Goal: Task Accomplishment & Management: Use online tool/utility

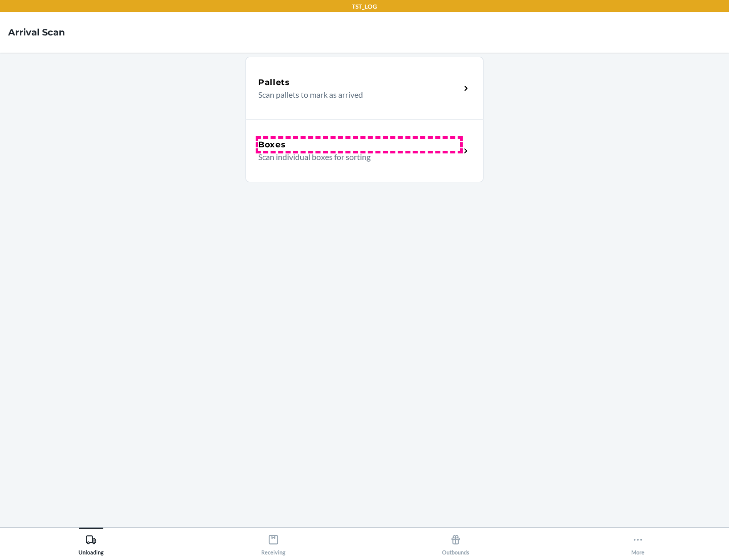
click at [359, 145] on div "Boxes" at bounding box center [359, 145] width 202 height 12
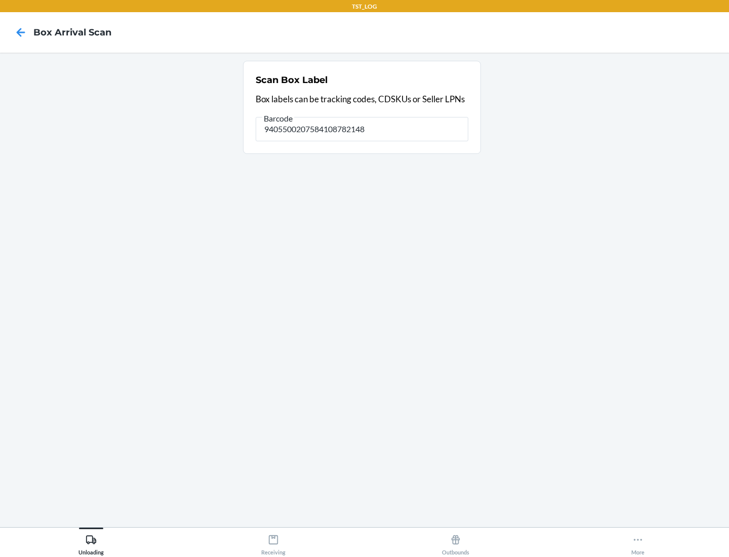
type input "9405500207584108782148"
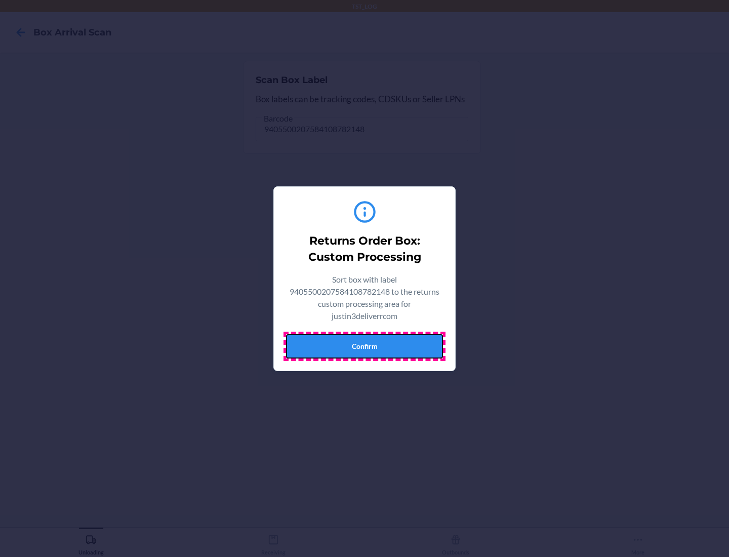
click at [364, 346] on button "Confirm" at bounding box center [364, 346] width 157 height 24
